Goal: Task Accomplishment & Management: Complete application form

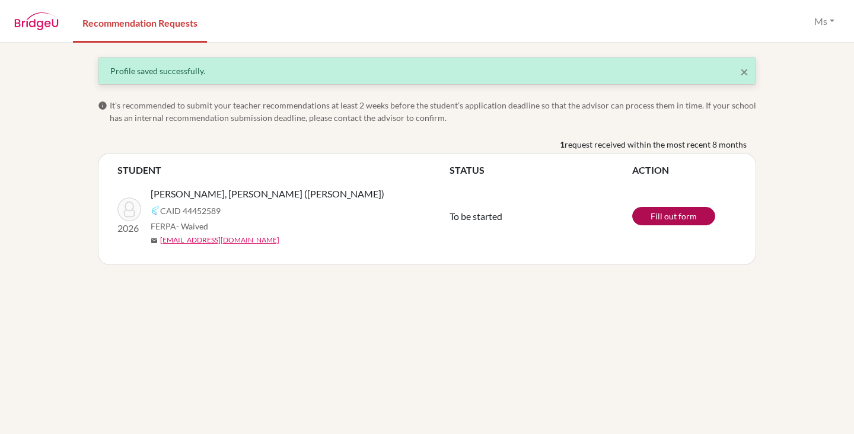
click at [681, 217] on link "Fill out form" at bounding box center [673, 216] width 83 height 18
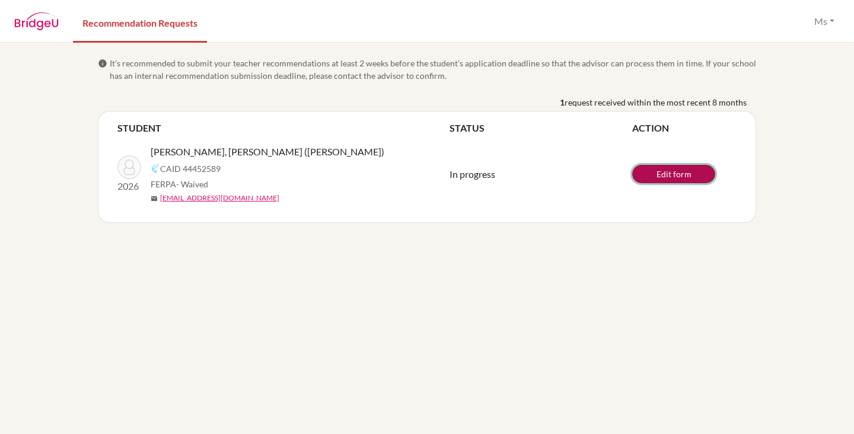
click at [674, 173] on link "Edit form" at bounding box center [673, 174] width 83 height 18
click at [657, 170] on link "View/Edit form" at bounding box center [673, 173] width 83 height 18
